Goal: Navigation & Orientation: Understand site structure

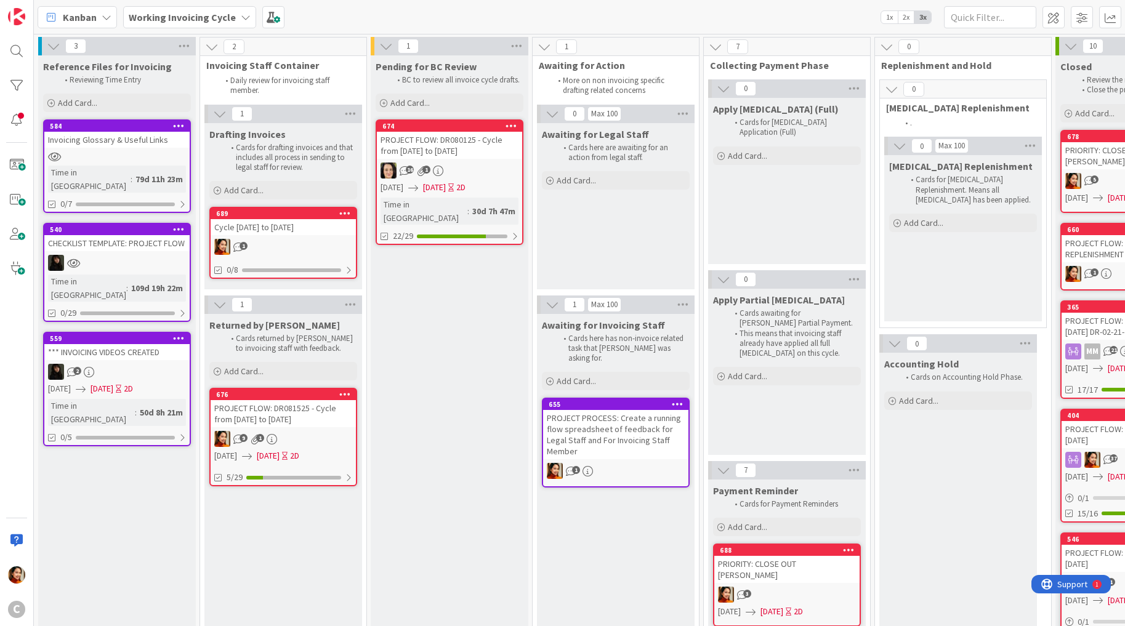
click at [477, 160] on link "674 PROJECT FLOW: DR080125 - Cycle from July 16th to July 27th 16 1 08/29/2025 …" at bounding box center [450, 182] width 148 height 126
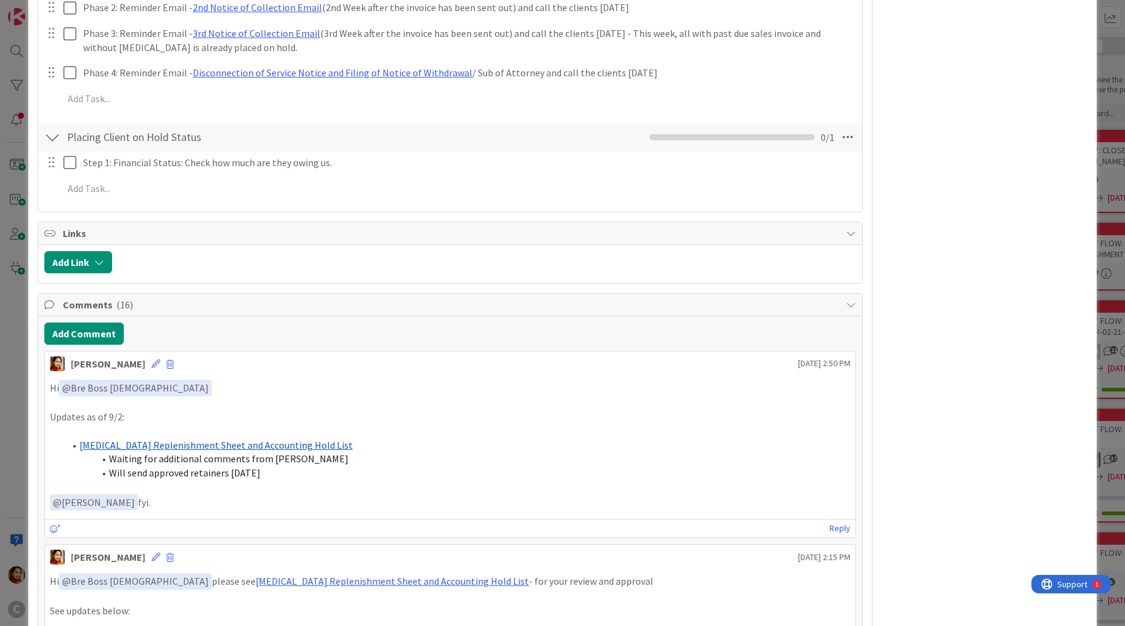
scroll to position [896, 0]
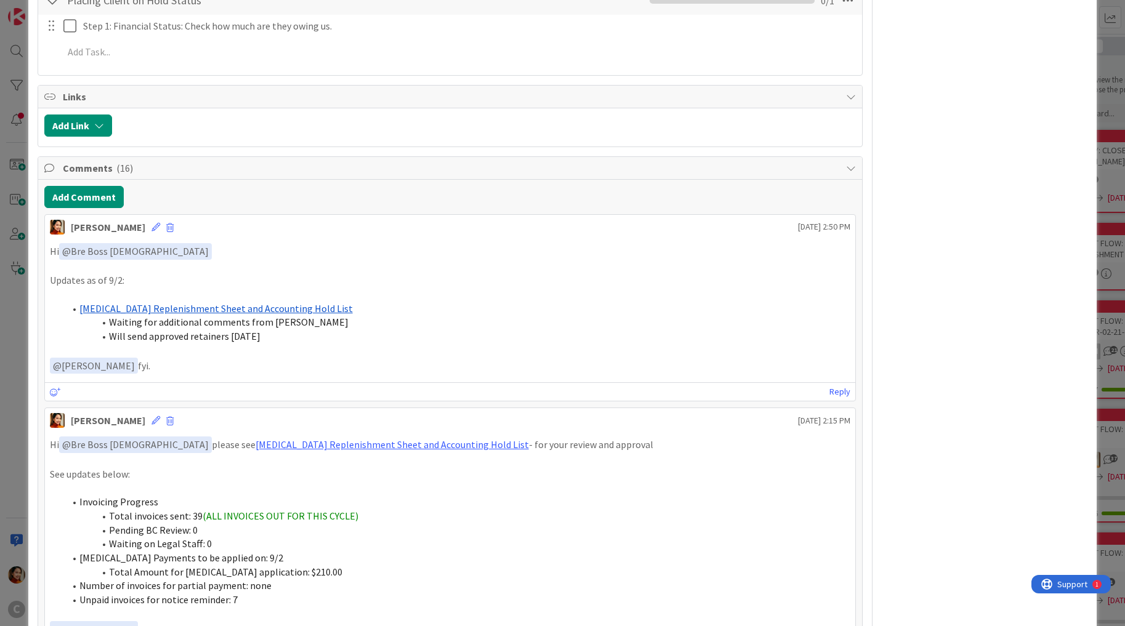
click at [13, 258] on div "ID 674 Working Invoicing Cycle Pending for BC Review Title 59 / 128 PROJECT FLO…" at bounding box center [562, 313] width 1125 height 626
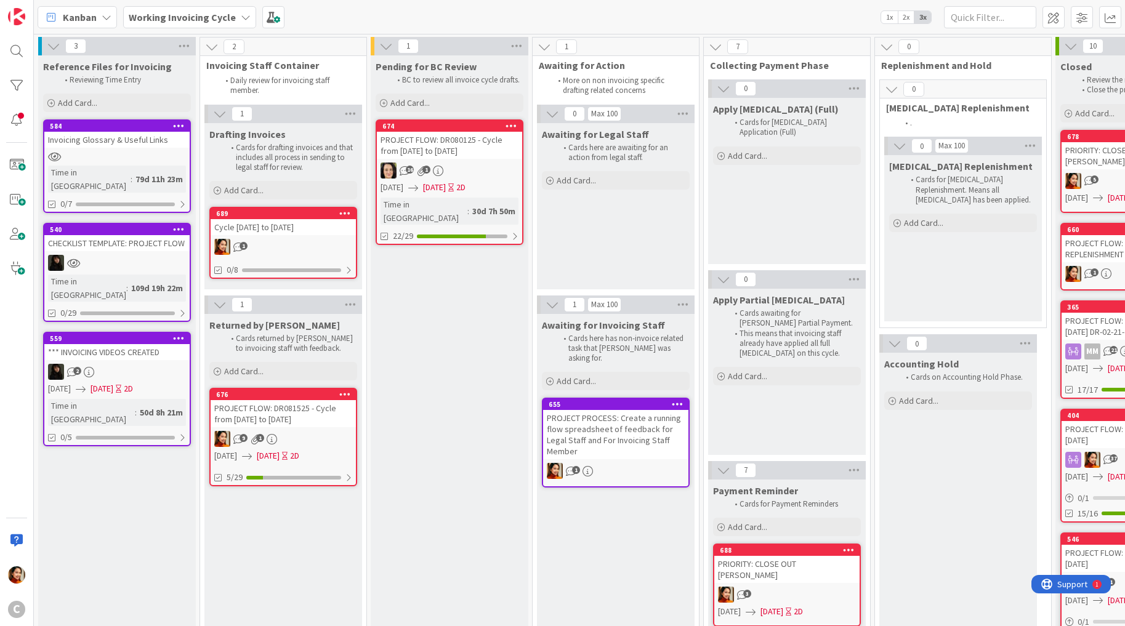
click at [203, 15] on b "Working Invoicing Cycle" at bounding box center [182, 17] width 107 height 12
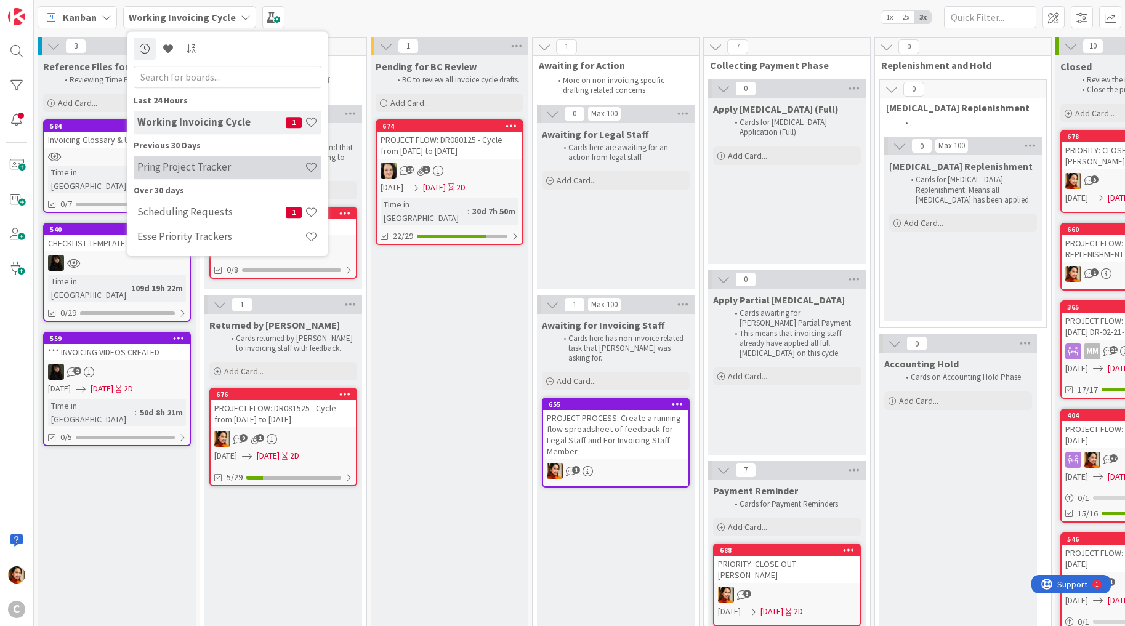
click at [183, 163] on h4 "Pring Project Tracker" at bounding box center [220, 167] width 167 height 12
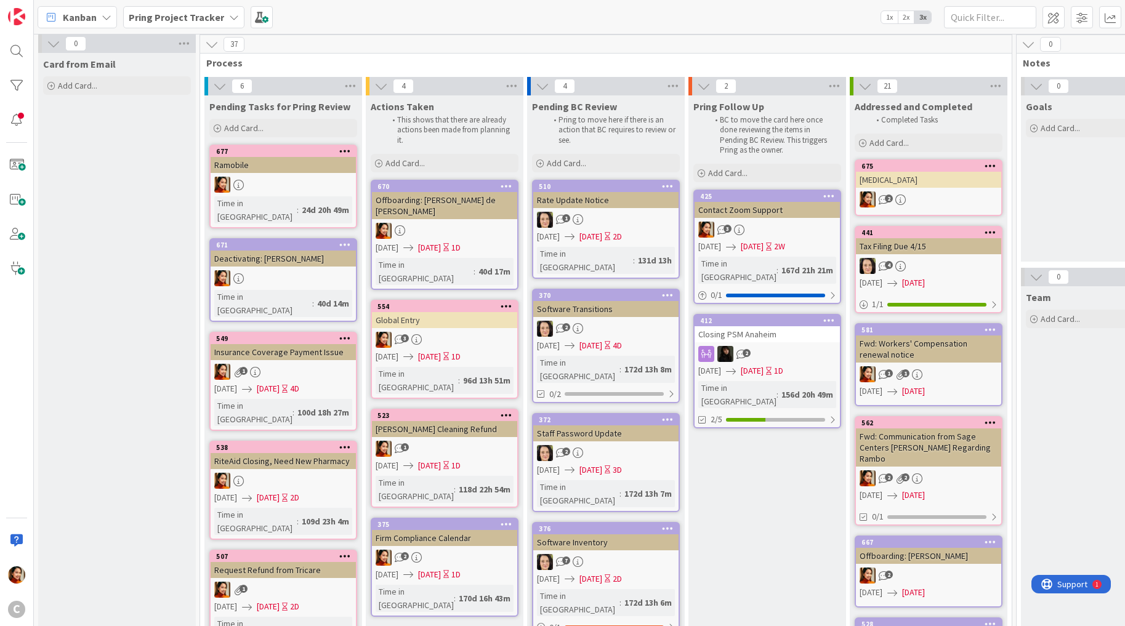
scroll to position [9, 0]
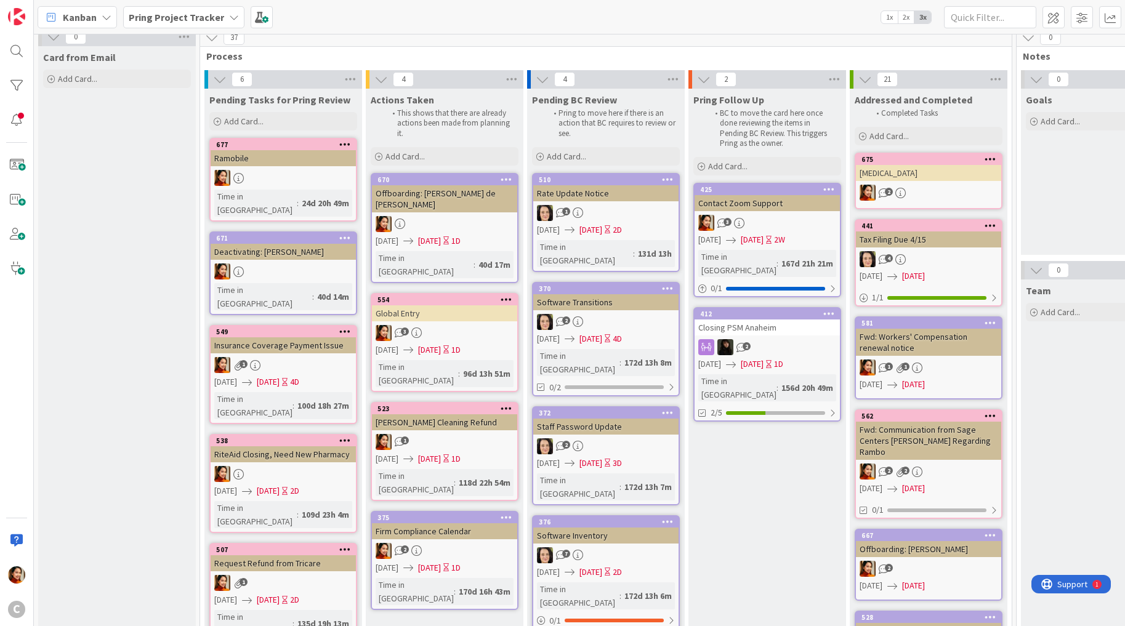
click at [310, 446] on div "RiteAid Closing, Need New Pharmacy" at bounding box center [283, 454] width 145 height 16
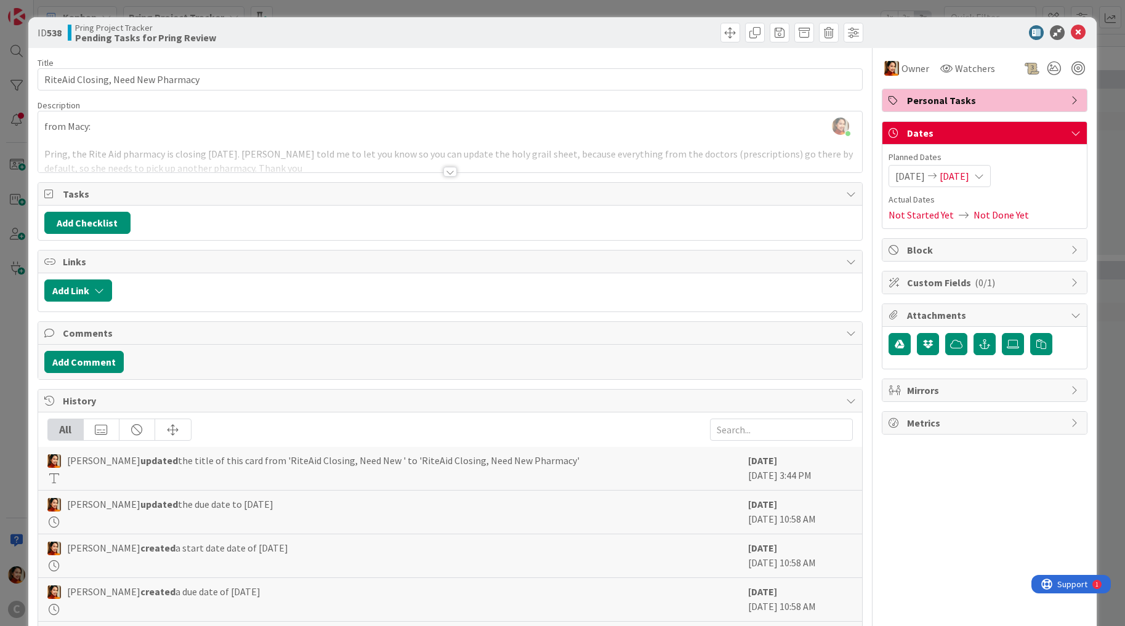
click at [9, 262] on div "ID 538 Pring Project Tracker Pending Tasks for Pring Review Title 34 / 128 Rite…" at bounding box center [562, 313] width 1125 height 626
